Goal: Information Seeking & Learning: Learn about a topic

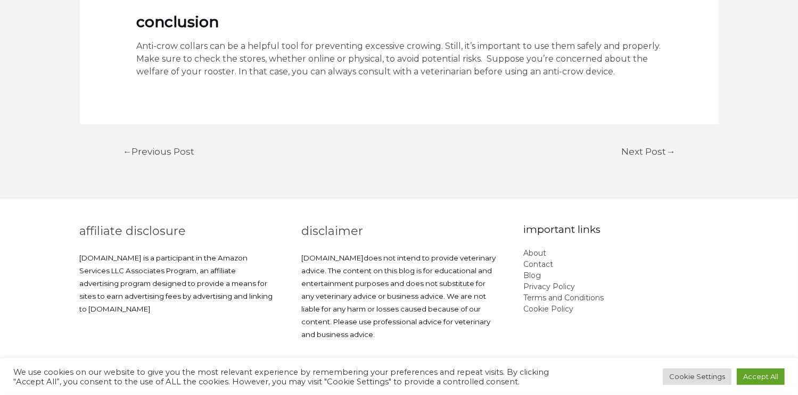
scroll to position [7365, 0]
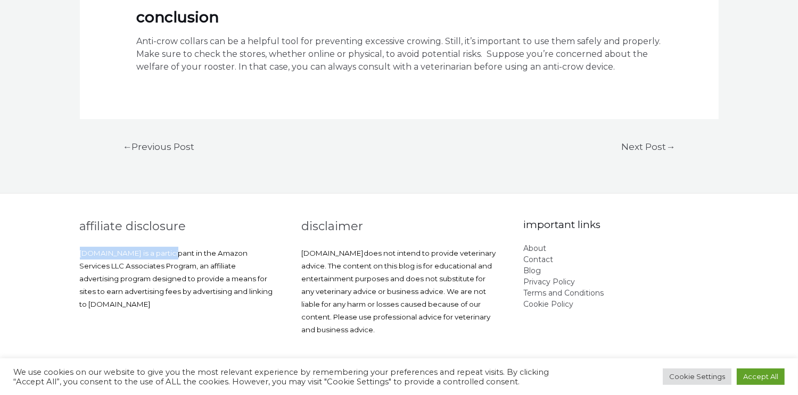
drag, startPoint x: 178, startPoint y: 242, endPoint x: 79, endPoint y: 242, distance: 99.5
click at [79, 242] on div "Affiliate Disclosure SterlingSpringsChicken.com is a participant in the Amazon …" at bounding box center [399, 280] width 798 height 125
drag, startPoint x: 79, startPoint y: 242, endPoint x: 94, endPoint y: 241, distance: 15.0
copy span "[DOMAIN_NAME]"
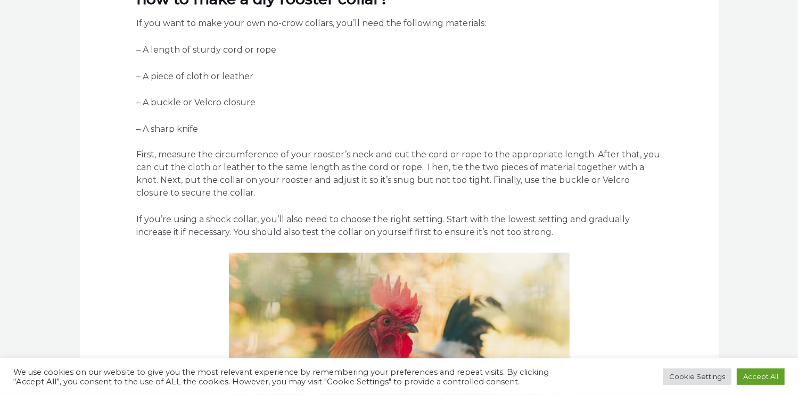
scroll to position [5821, 0]
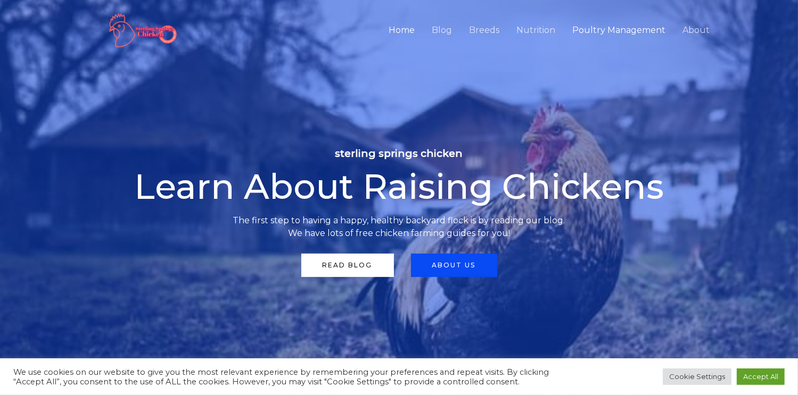
click at [632, 30] on link "Poultry Management" at bounding box center [619, 30] width 110 height 37
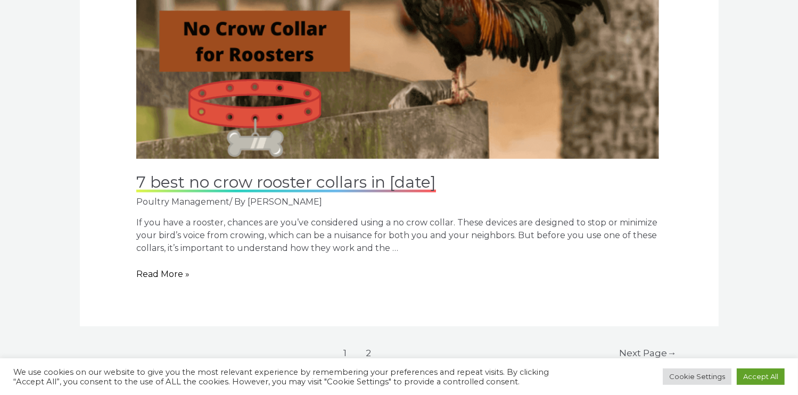
scroll to position [5109, 0]
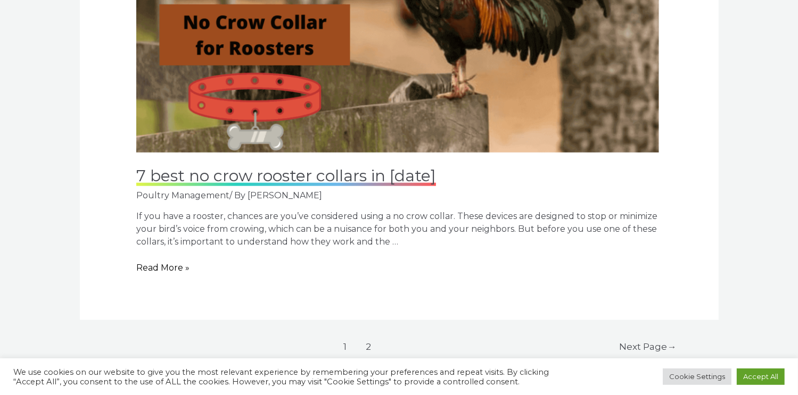
click at [281, 180] on link "7 Best No Crow Rooster Collars in [DATE]" at bounding box center [286, 176] width 300 height 21
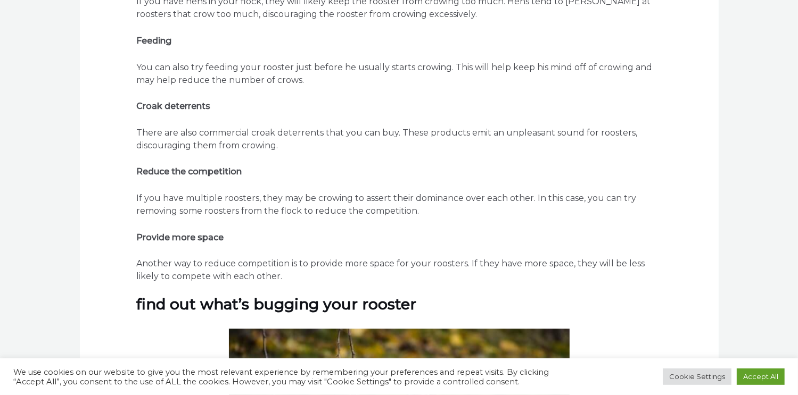
scroll to position [6600, 0]
